Goal: Information Seeking & Learning: Find specific fact

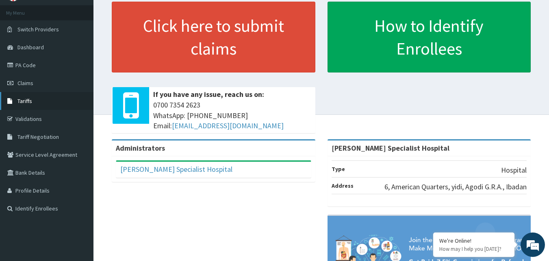
scroll to position [41, 0]
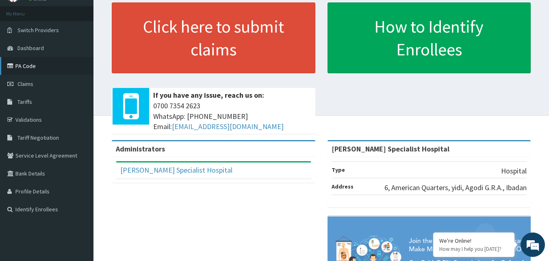
click at [22, 63] on link "PA Code" at bounding box center [47, 66] width 94 height 18
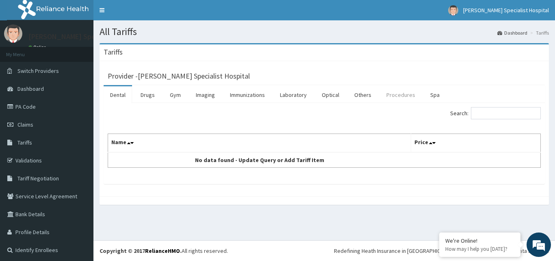
click at [394, 94] on link "Procedures" at bounding box center [401, 94] width 42 height 17
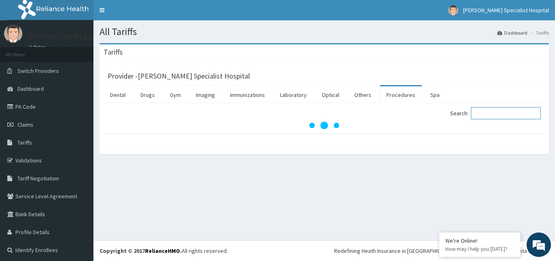
click at [487, 111] on input "Search:" at bounding box center [506, 113] width 70 height 12
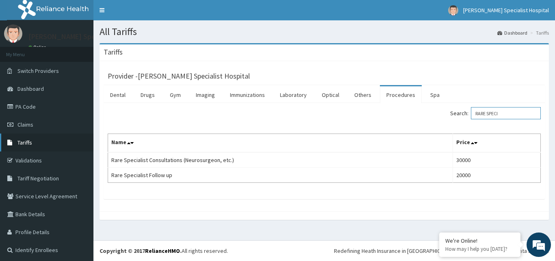
type input "RARE SPECI"
click at [25, 141] on span "Tariffs" at bounding box center [24, 142] width 15 height 7
